Goal: Information Seeking & Learning: Learn about a topic

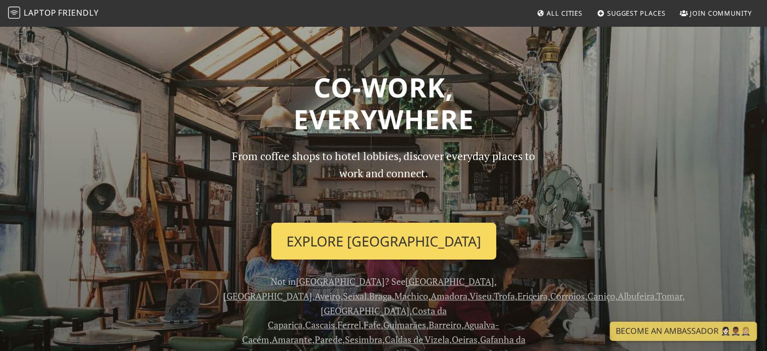
click at [369, 232] on link "Explore Coimbra" at bounding box center [383, 240] width 225 height 37
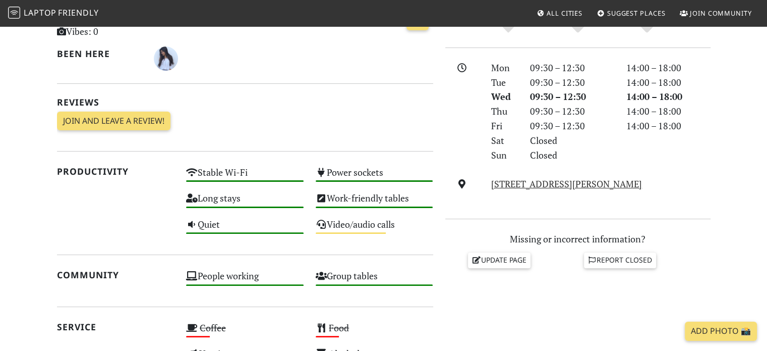
scroll to position [151, 0]
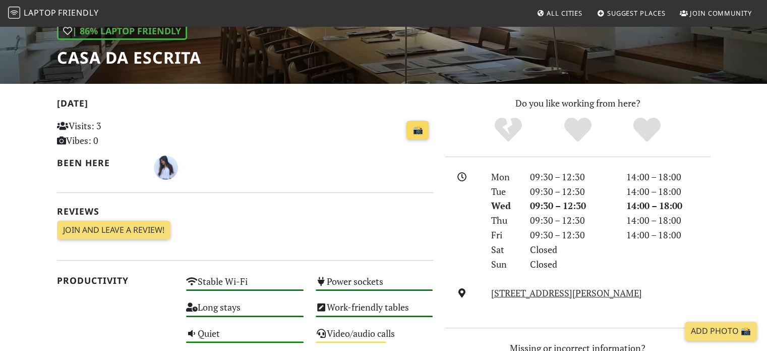
click at [418, 128] on link "📸" at bounding box center [418, 130] width 22 height 19
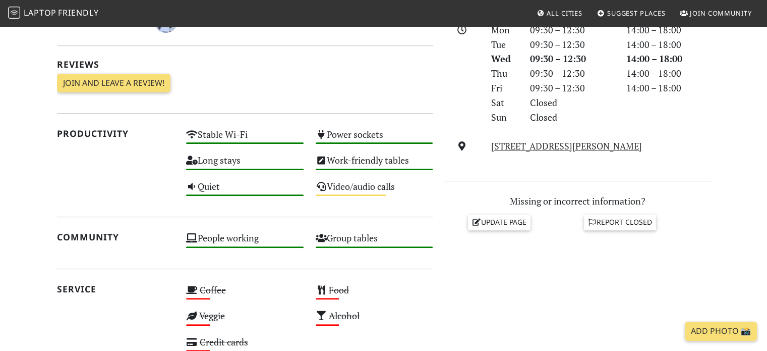
scroll to position [303, 0]
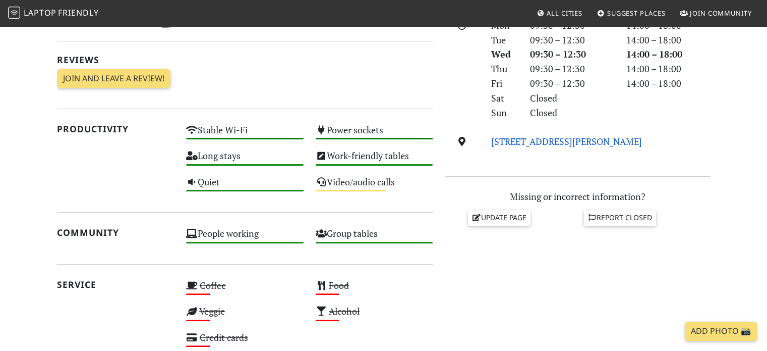
click at [547, 141] on link "R. João Jacinto 8, 3000-225, Coimbra" at bounding box center [566, 141] width 151 height 12
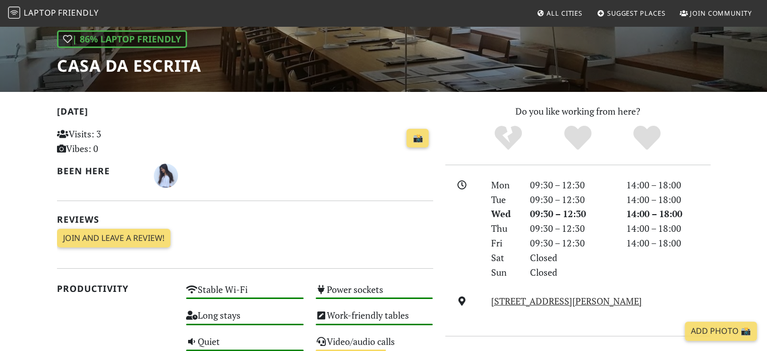
scroll to position [0, 0]
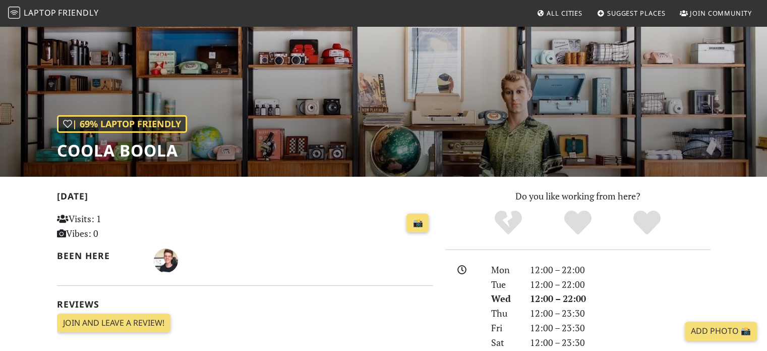
scroll to position [252, 0]
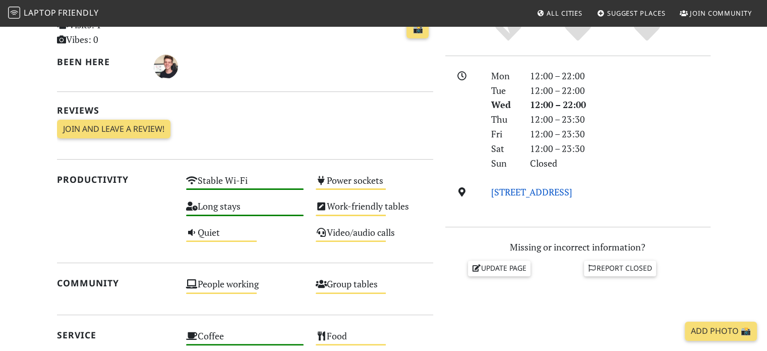
click at [567, 191] on link "[STREET_ADDRESS]" at bounding box center [531, 192] width 81 height 12
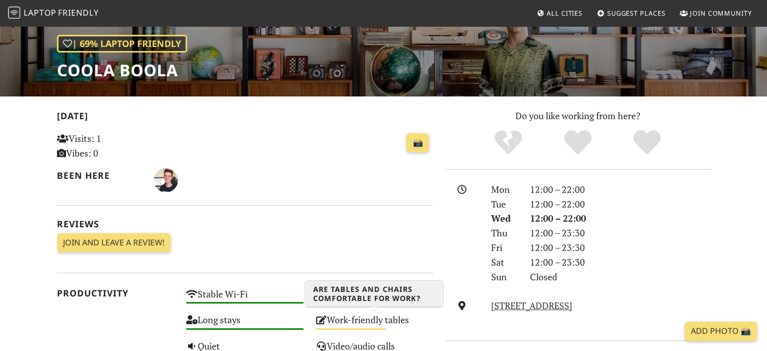
scroll to position [50, 0]
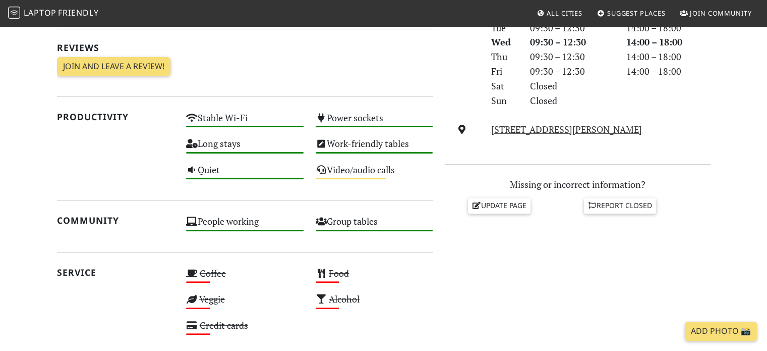
scroll to position [505, 0]
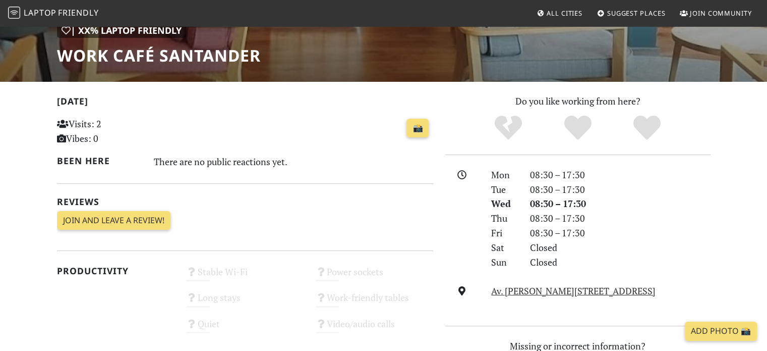
scroll to position [97, 0]
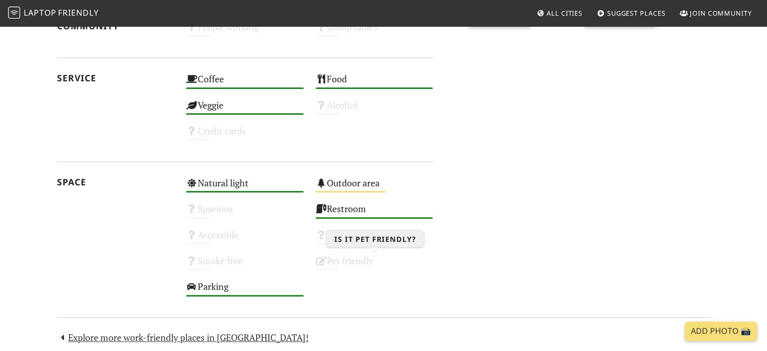
scroll to position [151, 0]
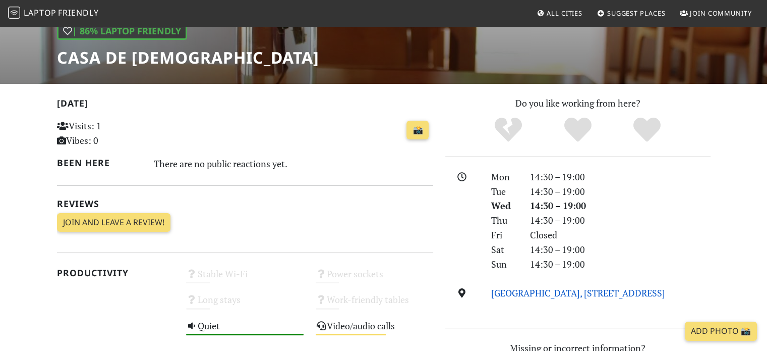
click at [505, 292] on link "Sereia Garden, Praça República, 3000-343, Coimbra" at bounding box center [578, 293] width 174 height 12
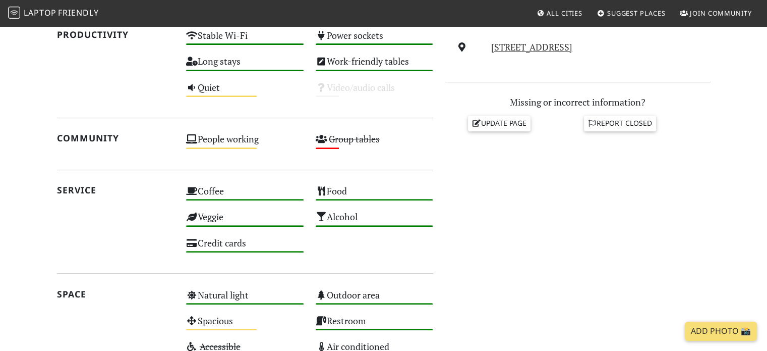
scroll to position [404, 0]
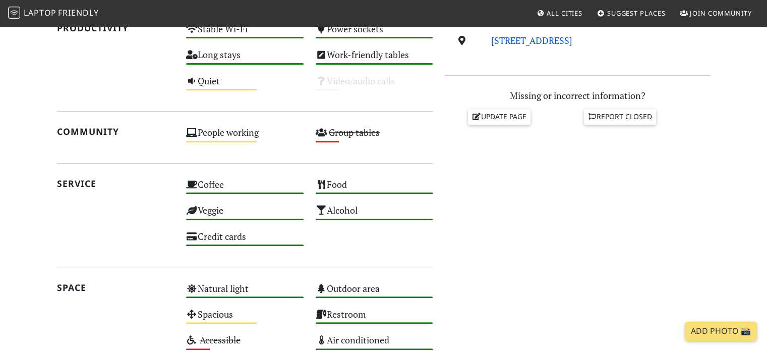
click at [573, 38] on link "Praça da República 28, 1°, 3000-343, Coimbra" at bounding box center [531, 40] width 81 height 12
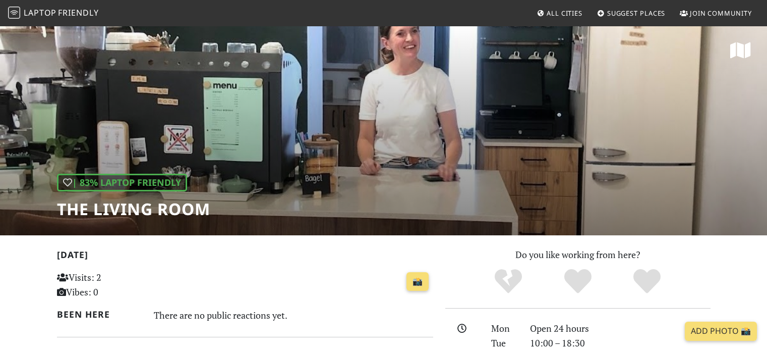
scroll to position [252, 0]
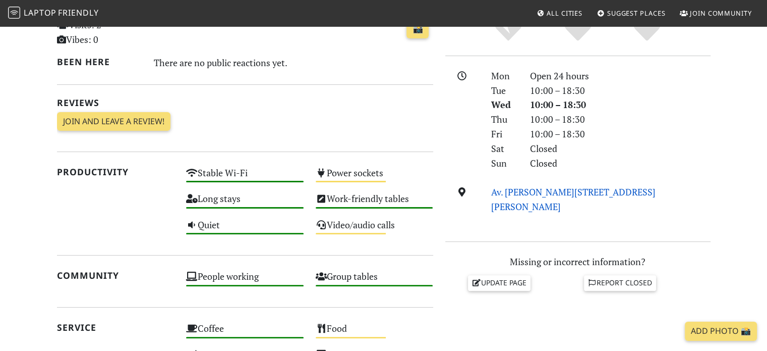
click at [541, 192] on link "Av. [PERSON_NAME][STREET_ADDRESS][PERSON_NAME]" at bounding box center [573, 199] width 164 height 27
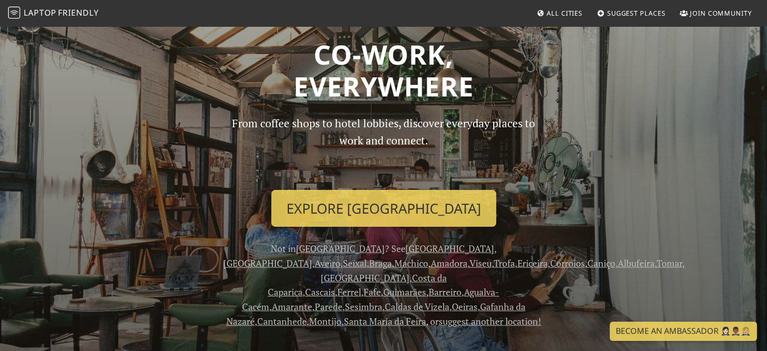
scroll to position [50, 0]
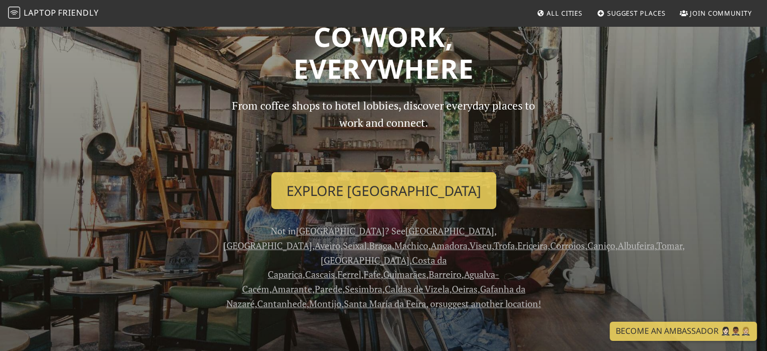
click at [307, 297] on link "Cantanhede" at bounding box center [281, 303] width 49 height 12
click at [439, 297] on link "suggest another location!" at bounding box center [490, 303] width 102 height 12
click at [338, 268] on link "Ferrel" at bounding box center [350, 274] width 24 height 12
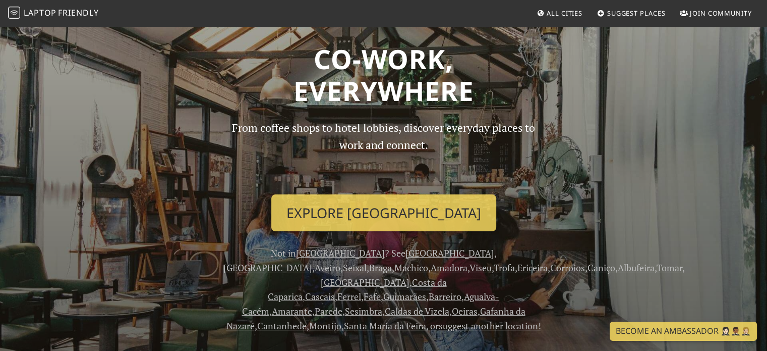
scroll to position [17, 0]
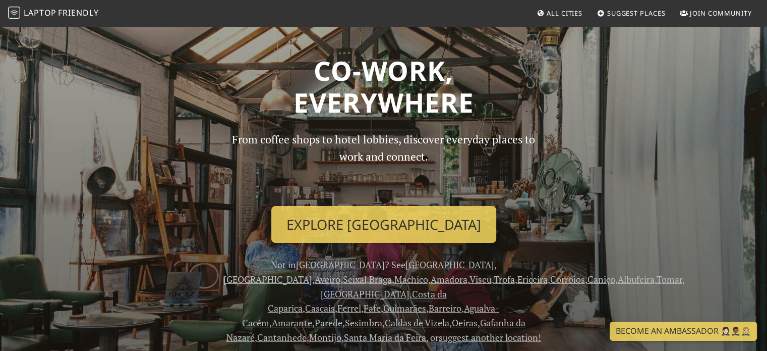
click at [552, 14] on span "All Cities" at bounding box center [565, 13] width 36 height 9
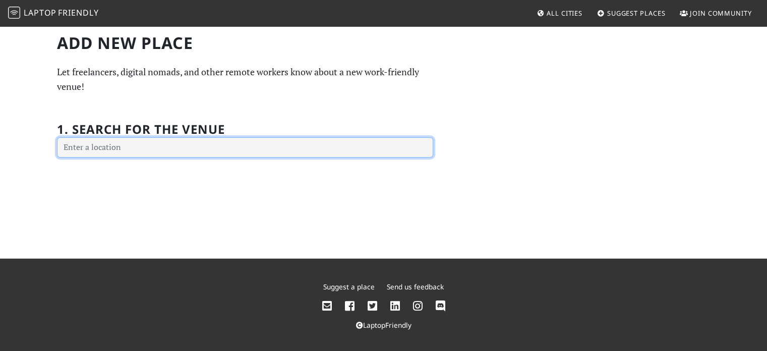
click at [133, 148] on input "text" at bounding box center [245, 147] width 376 height 20
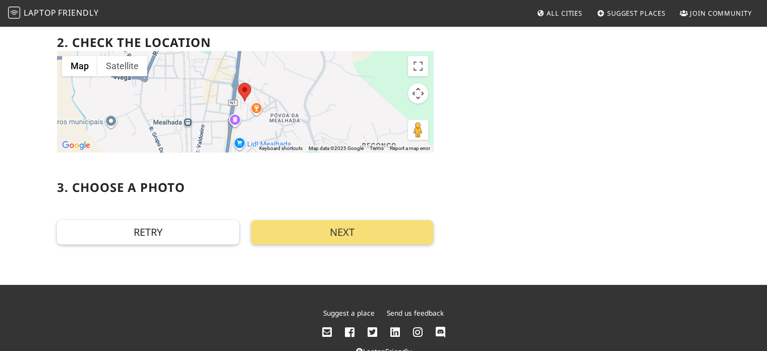
scroll to position [151, 0]
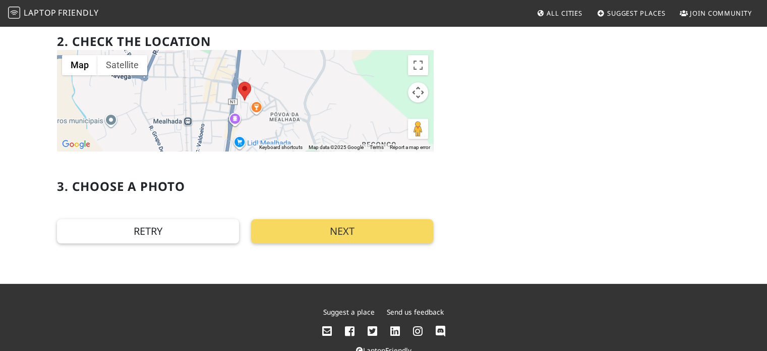
type input "R. [PERSON_NAME], 3050-354 [GEOGRAPHIC_DATA], [GEOGRAPHIC_DATA]"
click at [389, 236] on button "Next" at bounding box center [342, 231] width 182 height 24
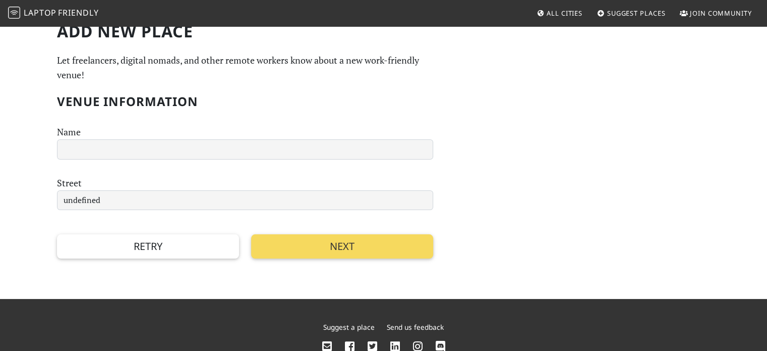
scroll to position [0, 0]
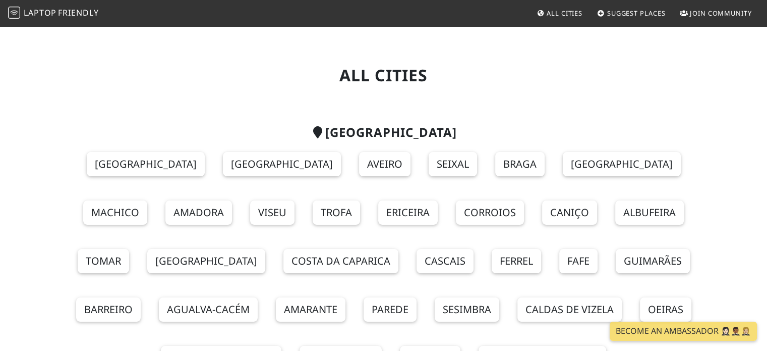
scroll to position [50, 0]
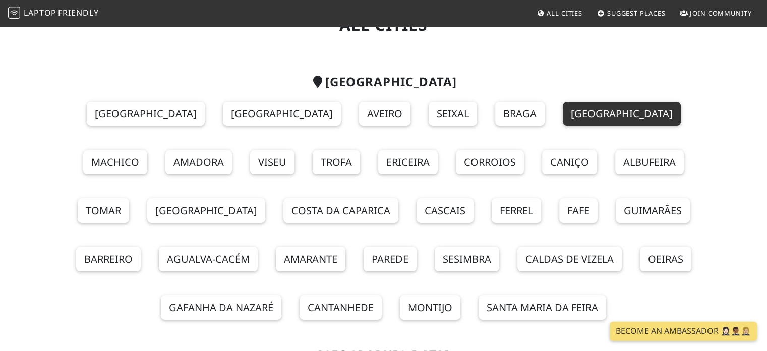
click at [563, 119] on link "[GEOGRAPHIC_DATA]" at bounding box center [622, 113] width 118 height 24
